Goal: Task Accomplishment & Management: Manage account settings

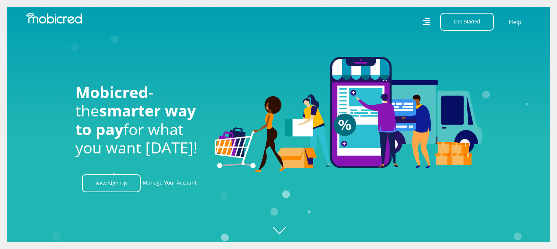
scroll to position [0, 522]
click at [168, 185] on link "Manage Your Account" at bounding box center [170, 183] width 54 height 18
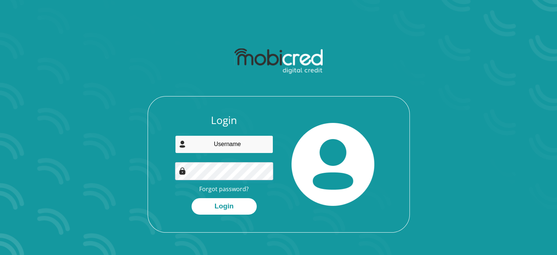
click at [255, 142] on input "email" at bounding box center [224, 144] width 98 height 18
click at [246, 146] on input "email" at bounding box center [224, 144] width 98 height 18
type input "[PERSON_NAME][EMAIL_ADDRESS][DOMAIN_NAME]"
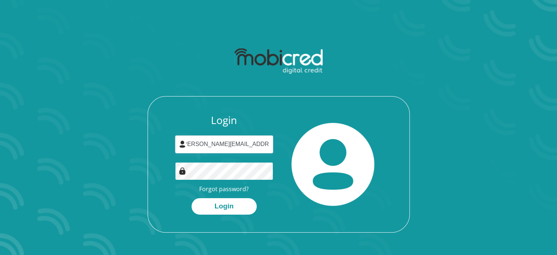
scroll to position [0, 0]
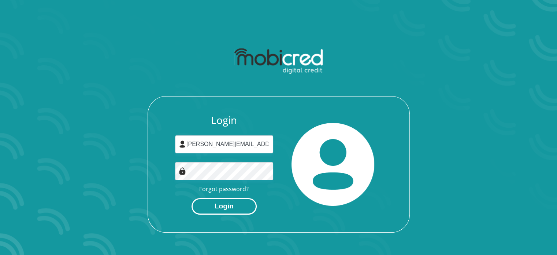
click at [227, 202] on button "Login" at bounding box center [224, 206] width 65 height 16
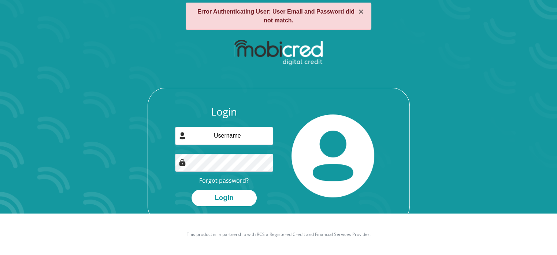
scroll to position [42, 0]
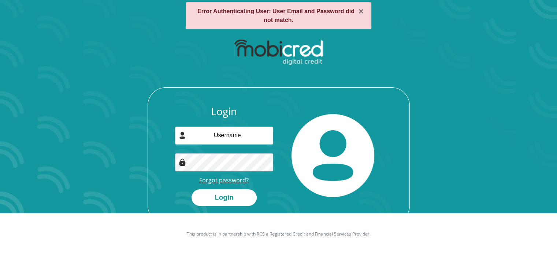
click at [209, 178] on link "Forgot password?" at bounding box center [223, 180] width 49 height 8
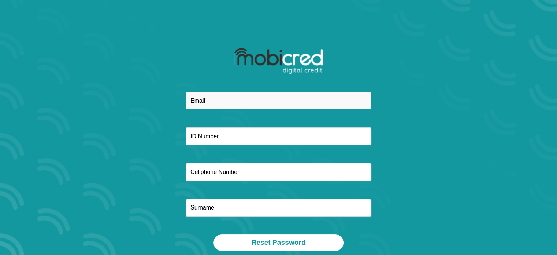
click at [233, 97] on input "email" at bounding box center [279, 101] width 186 height 18
click at [226, 101] on input "email" at bounding box center [279, 101] width 186 height 18
type input "antoinette.samuels83@gmail.com"
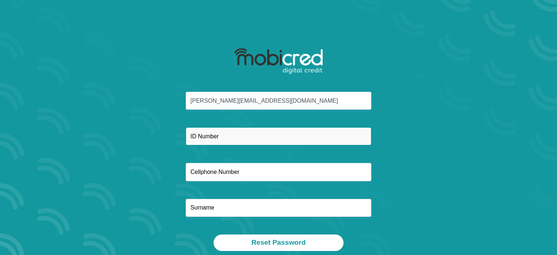
click at [218, 136] on input "text" at bounding box center [279, 136] width 186 height 18
type input "8311120149086"
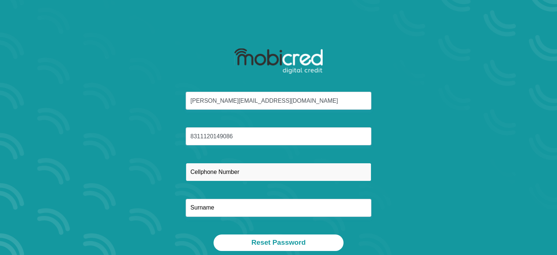
click at [209, 172] on input "text" at bounding box center [279, 172] width 186 height 18
type input "0790311028"
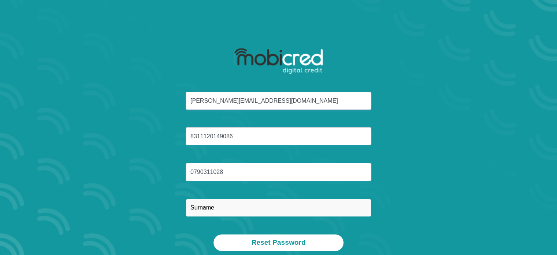
click at [229, 212] on input "text" at bounding box center [279, 207] width 186 height 18
type input "Samuels"
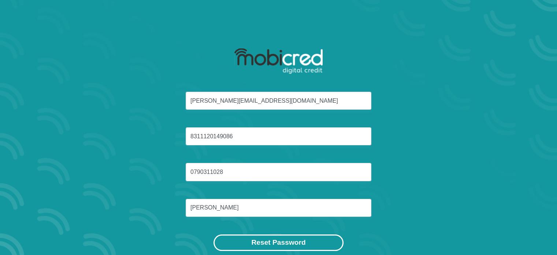
click at [267, 244] on button "Reset Password" at bounding box center [279, 242] width 130 height 16
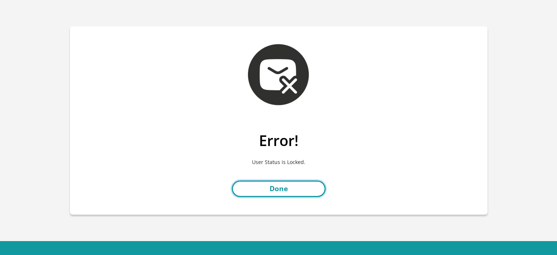
click at [293, 190] on link "Done" at bounding box center [279, 188] width 94 height 16
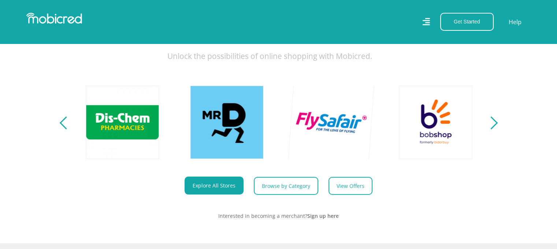
scroll to position [293, 0]
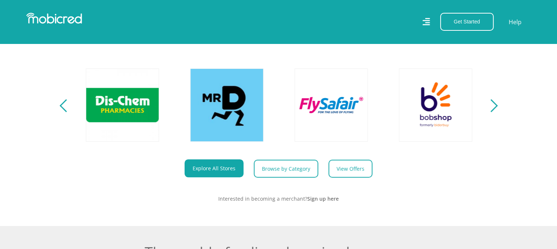
click at [496, 116] on section "Explore One Account. Infinite Possibilities. Unlock the possibilities of online…" at bounding box center [278, 91] width 557 height 270
click at [495, 111] on div "Next" at bounding box center [491, 105] width 13 height 13
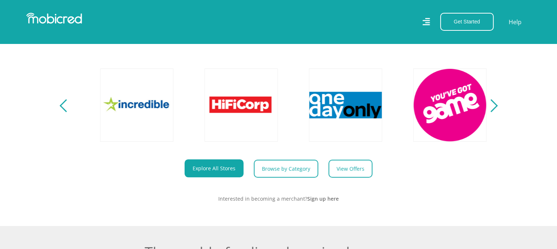
scroll to position [0, 1357]
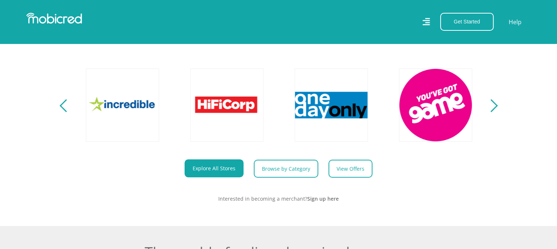
click at [495, 111] on div "Next" at bounding box center [491, 105] width 13 height 13
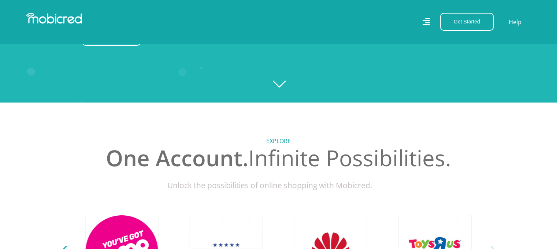
scroll to position [0, 0]
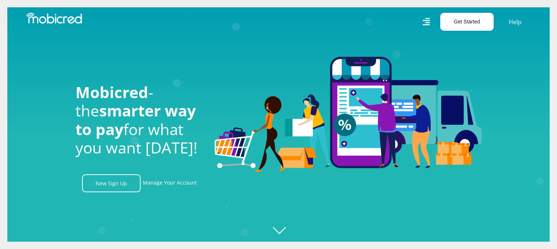
click at [458, 19] on button "Get Started" at bounding box center [466, 22] width 53 height 18
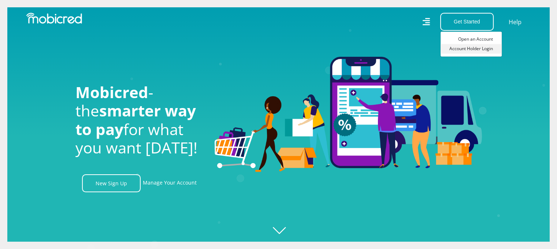
click at [471, 50] on link "Account Holder Login" at bounding box center [471, 49] width 61 height 10
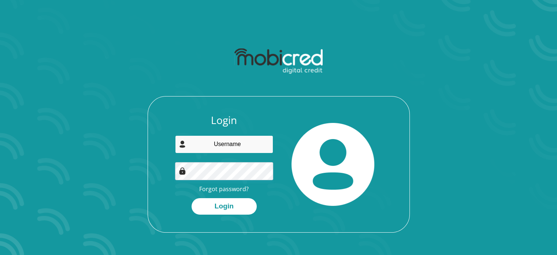
click at [238, 141] on input "email" at bounding box center [224, 144] width 98 height 18
type input "antoinette.samuels83@gmail.com"
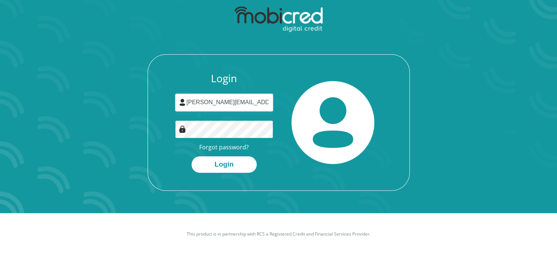
scroll to position [0, 0]
